Goal: Task Accomplishment & Management: Complete application form

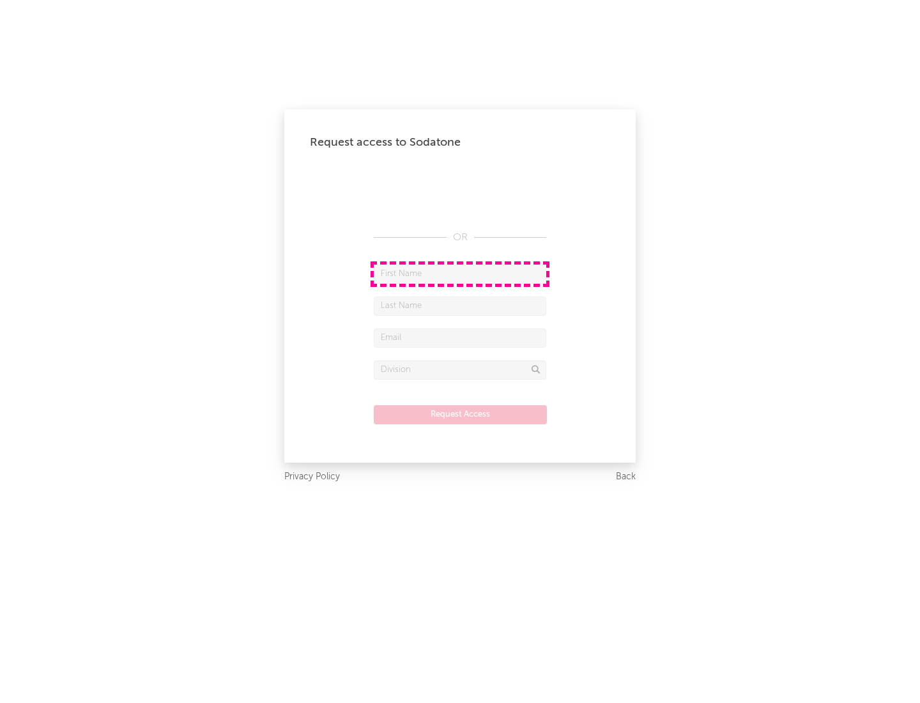
click at [460, 274] on input "text" at bounding box center [460, 274] width 173 height 19
type input "[PERSON_NAME]"
click at [460, 305] on input "text" at bounding box center [460, 306] width 173 height 19
type input "[PERSON_NAME]"
click at [460, 337] on input "text" at bounding box center [460, 337] width 173 height 19
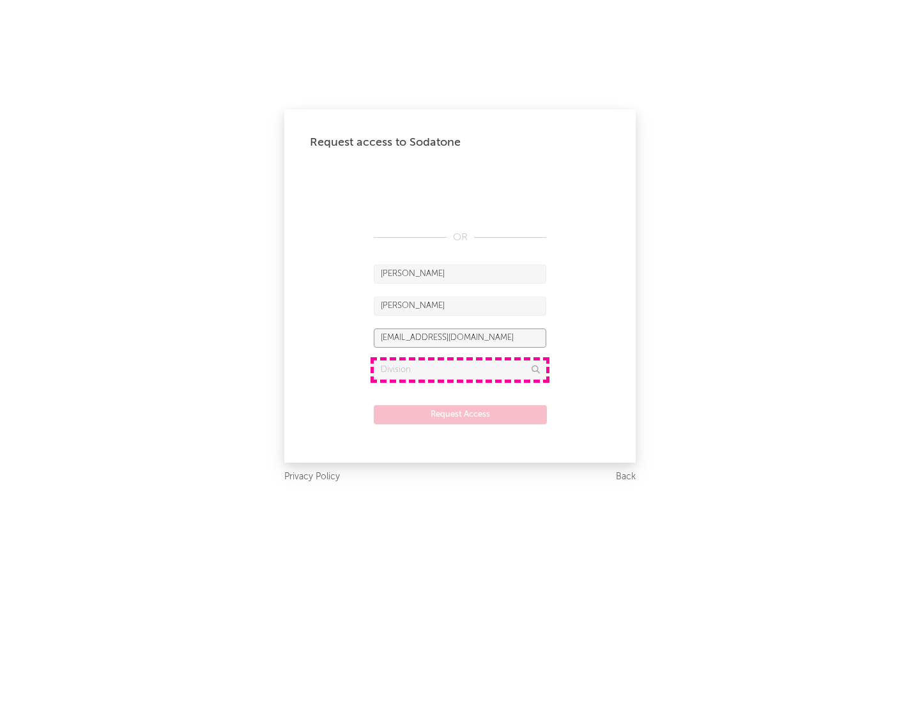
type input "[EMAIL_ADDRESS][DOMAIN_NAME]"
click at [460, 369] on input "text" at bounding box center [460, 369] width 173 height 19
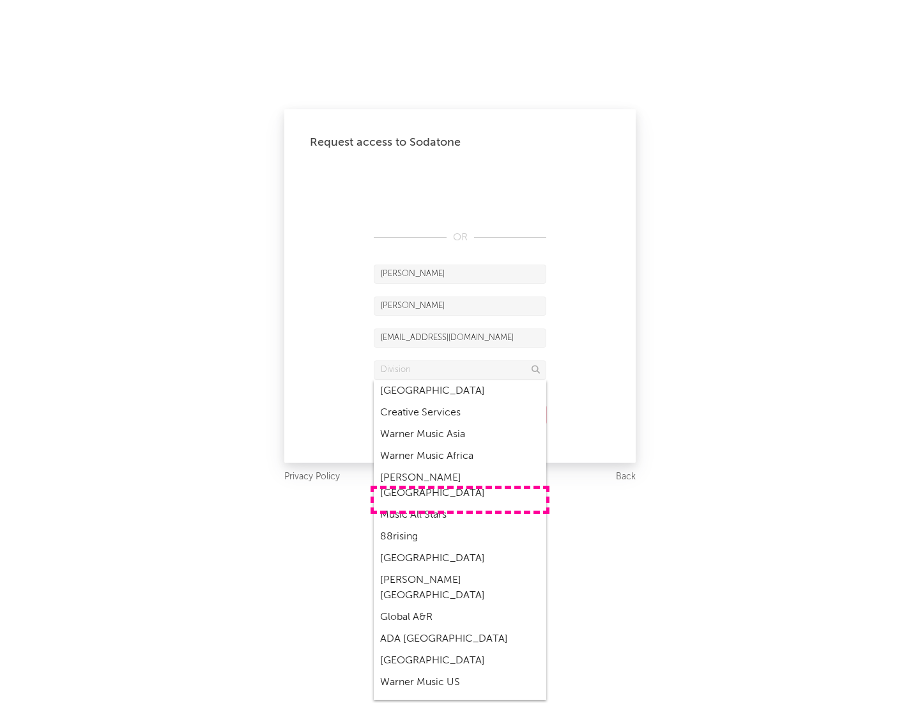
click at [460, 504] on div "Music All Stars" at bounding box center [460, 515] width 173 height 22
type input "Music All Stars"
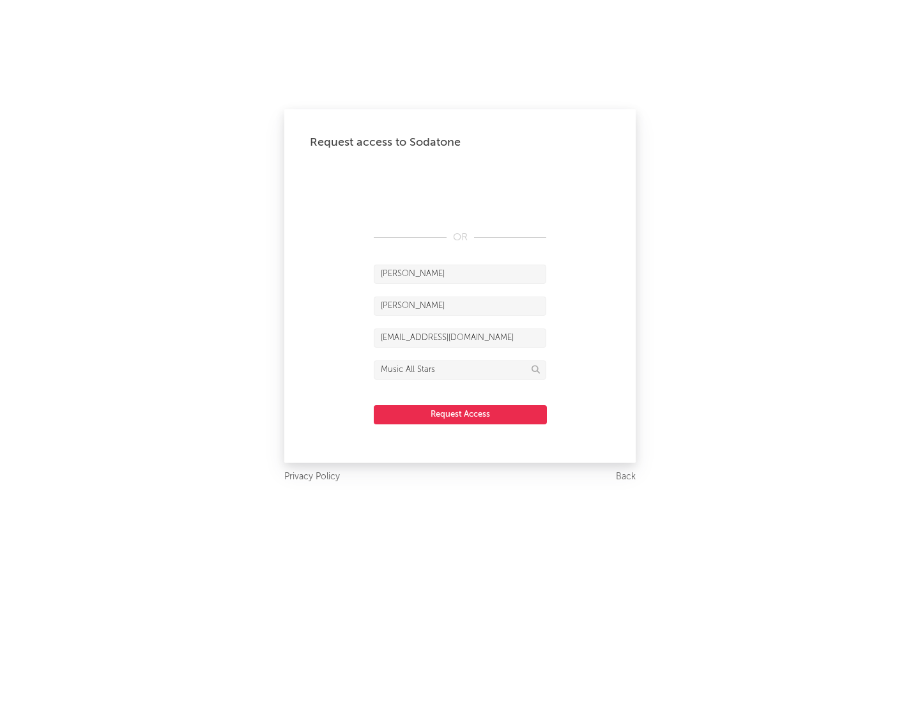
click at [460, 414] on button "Request Access" at bounding box center [460, 414] width 173 height 19
